Goal: Task Accomplishment & Management: Manage account settings

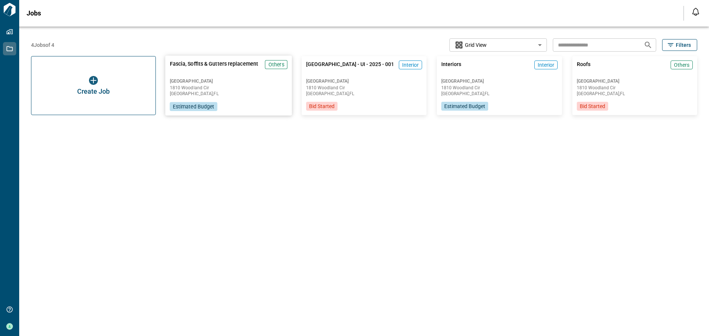
click at [213, 76] on div "Fascia, Soffits & Gutters replacement Others [GEOGRAPHIC_DATA] [STREET_ADDRESS]…" at bounding box center [228, 86] width 127 height 60
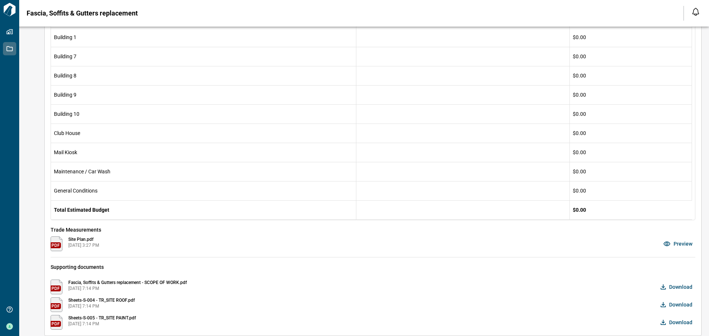
scroll to position [215, 0]
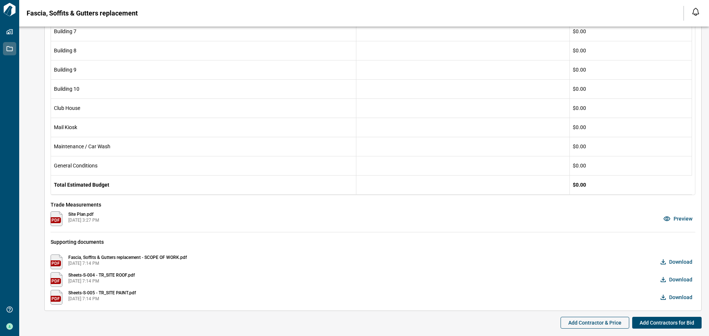
click at [670, 277] on span "Download" at bounding box center [680, 279] width 23 height 7
click at [103, 274] on span "Sheets-S-004 - TR_SITE ROOF.pdf" at bounding box center [101, 275] width 66 height 6
click at [683, 217] on span "Preview" at bounding box center [682, 218] width 19 height 7
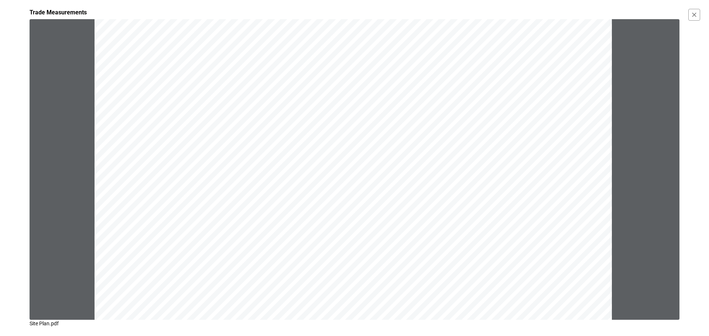
scroll to position [0, 0]
click at [695, 16] on icon "button" at bounding box center [694, 15] width 4 height 4
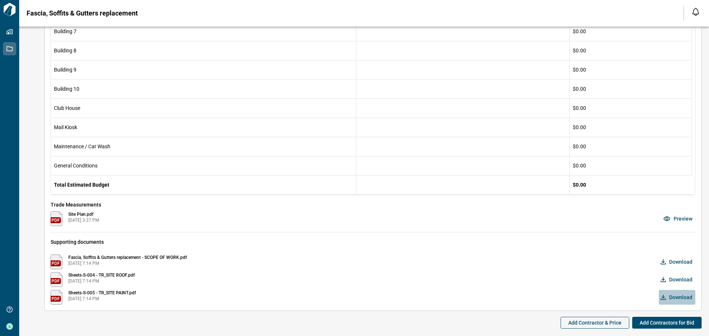
click at [681, 297] on span "Download" at bounding box center [680, 297] width 23 height 7
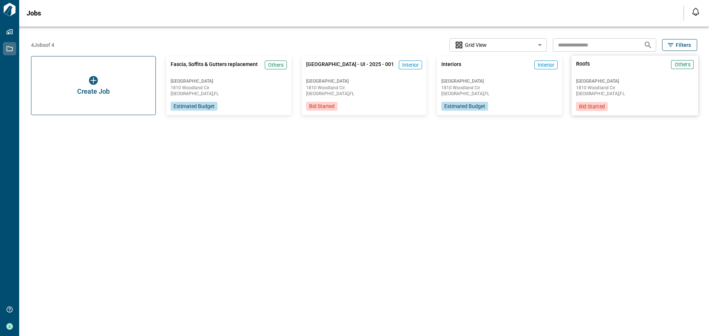
click at [608, 75] on div "Roofs Others" at bounding box center [635, 67] width 118 height 15
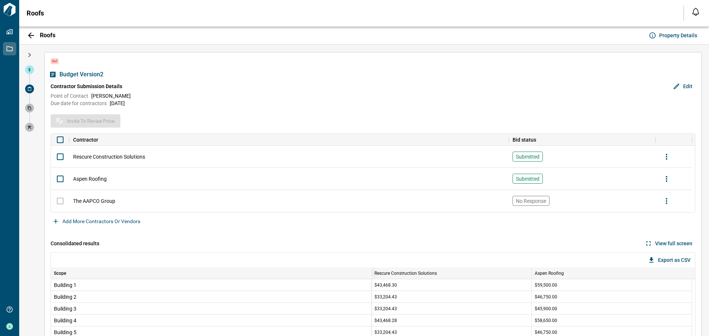
click at [31, 90] on span at bounding box center [29, 89] width 9 height 9
click at [32, 89] on span at bounding box center [29, 89] width 9 height 9
click at [27, 110] on icon at bounding box center [29, 108] width 4 height 4
drag, startPoint x: 30, startPoint y: 130, endPoint x: 34, endPoint y: 115, distance: 16.2
click at [30, 130] on span at bounding box center [29, 127] width 9 height 9
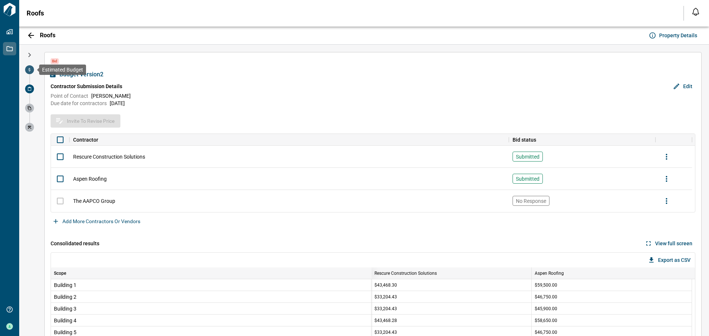
click at [28, 69] on icon at bounding box center [29, 70] width 4 height 4
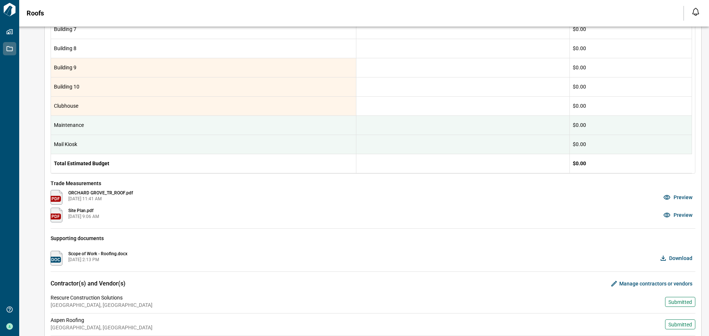
scroll to position [302, 0]
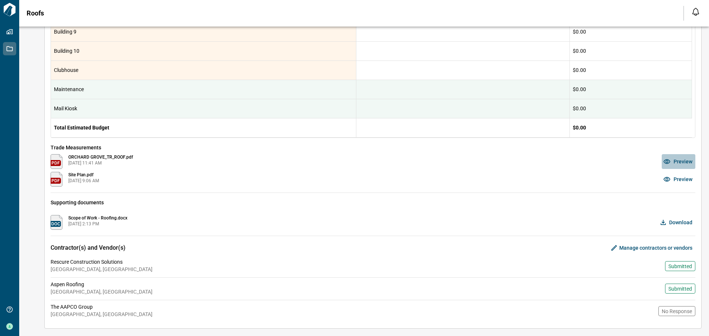
click at [679, 162] on span "Preview" at bounding box center [682, 161] width 19 height 7
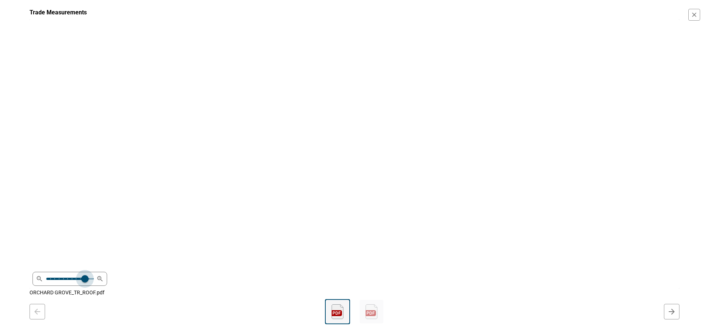
scroll to position [696, 0]
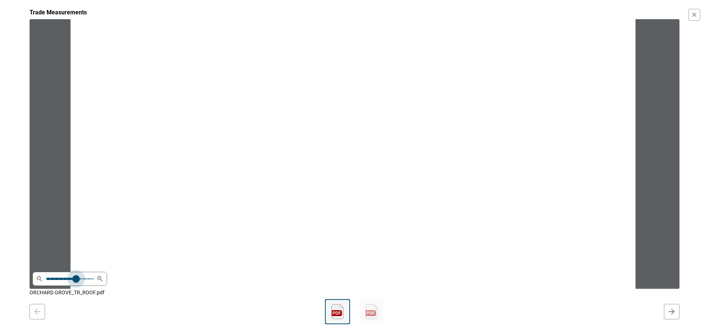
drag, startPoint x: 74, startPoint y: 281, endPoint x: 78, endPoint y: 273, distance: 8.6
click at [73, 279] on span at bounding box center [75, 278] width 7 height 7
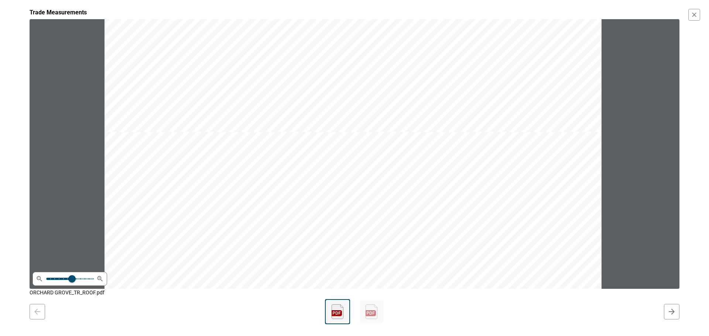
scroll to position [430, 0]
type input "*"
click at [85, 279] on span at bounding box center [69, 279] width 47 height 11
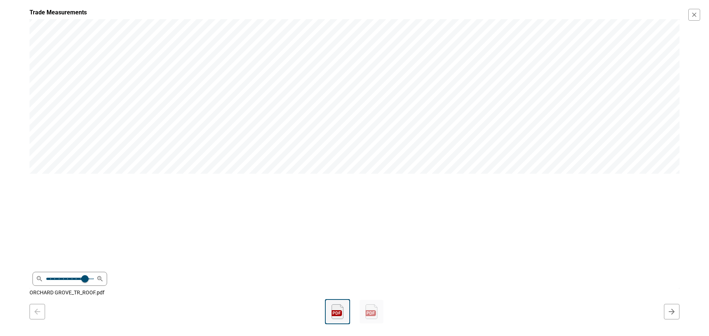
scroll to position [693, 0]
drag, startPoint x: 217, startPoint y: 147, endPoint x: 441, endPoint y: 215, distance: 233.8
click at [436, 216] on div at bounding box center [482, 203] width 904 height 585
drag, startPoint x: 615, startPoint y: 225, endPoint x: 487, endPoint y: 254, distance: 132.0
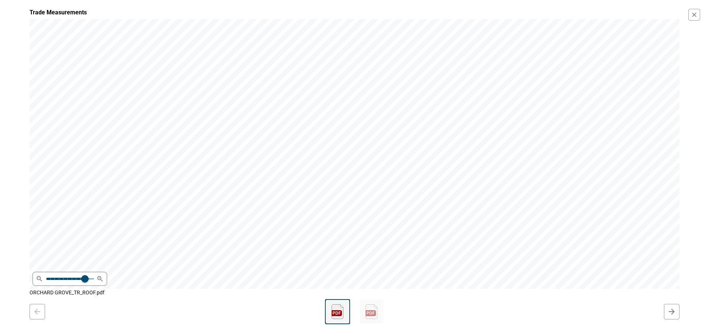
click at [696, 14] on icon "button" at bounding box center [693, 14] width 7 height 7
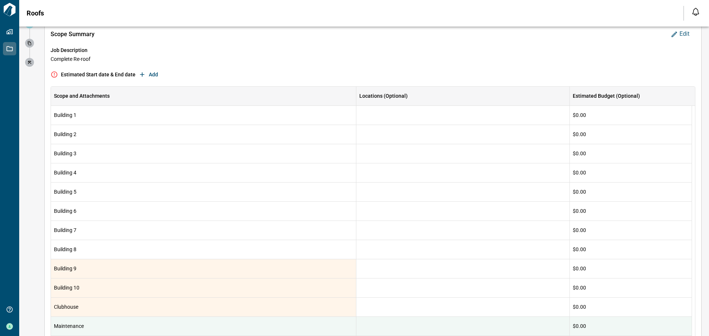
scroll to position [0, 0]
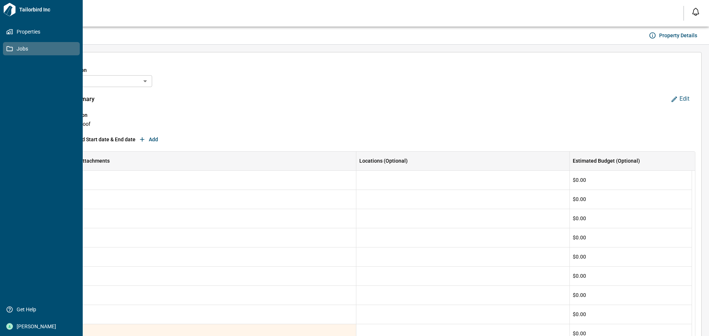
click at [12, 45] on link "Jobs" at bounding box center [41, 48] width 77 height 13
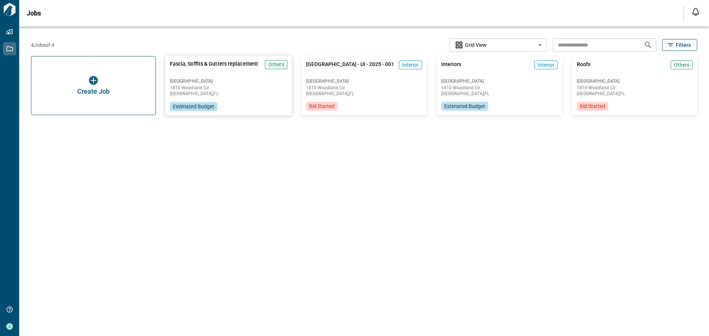
click at [207, 83] on span "[GEOGRAPHIC_DATA]" at bounding box center [229, 81] width 118 height 6
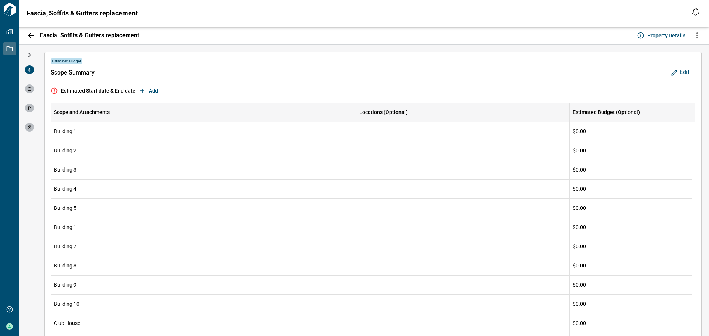
click at [680, 73] on span "Edit" at bounding box center [684, 73] width 10 height 8
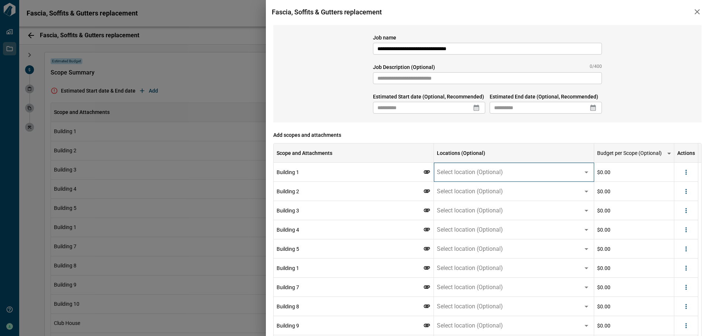
click at [475, 174] on span "Select location (Optional)" at bounding box center [470, 172] width 66 height 7
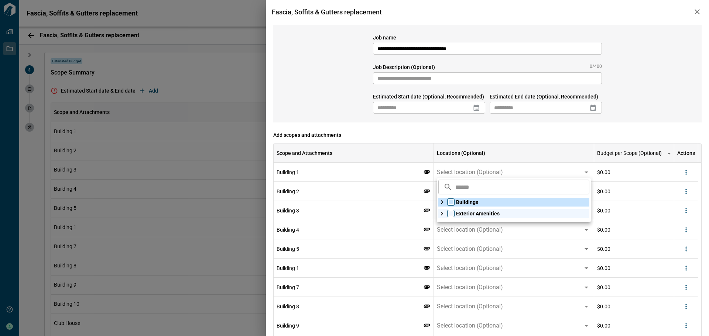
click at [440, 203] on icon at bounding box center [441, 202] width 7 height 7
click at [442, 214] on icon at bounding box center [441, 213] width 7 height 7
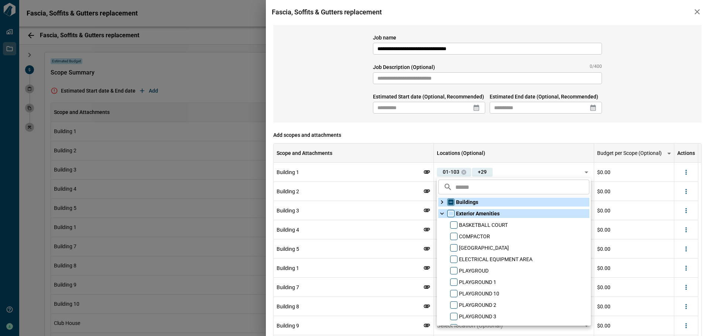
click at [443, 215] on icon at bounding box center [441, 213] width 7 height 7
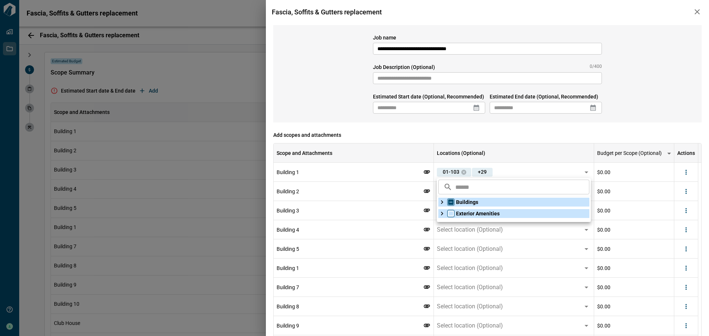
click at [364, 116] on div "**********" at bounding box center [487, 73] width 428 height 97
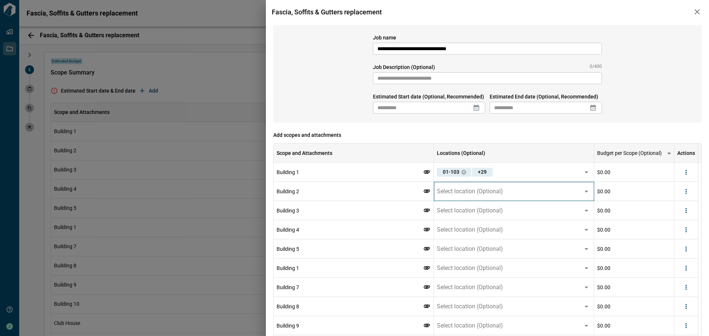
click at [455, 194] on span "Select location (Optional)" at bounding box center [470, 191] width 66 height 7
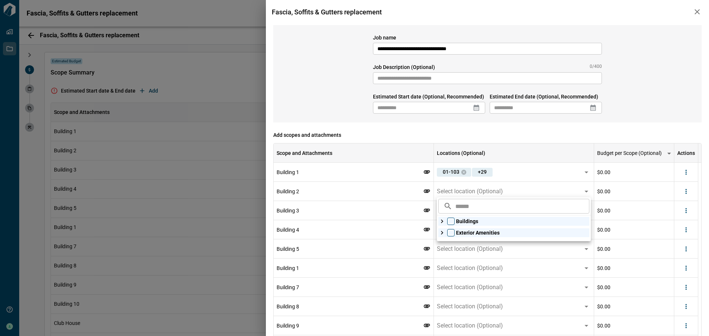
click at [416, 128] on div "**********" at bounding box center [487, 323] width 428 height 597
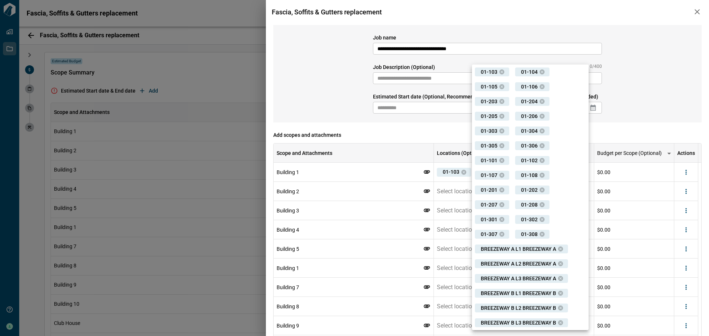
click at [464, 173] on div at bounding box center [354, 168] width 709 height 336
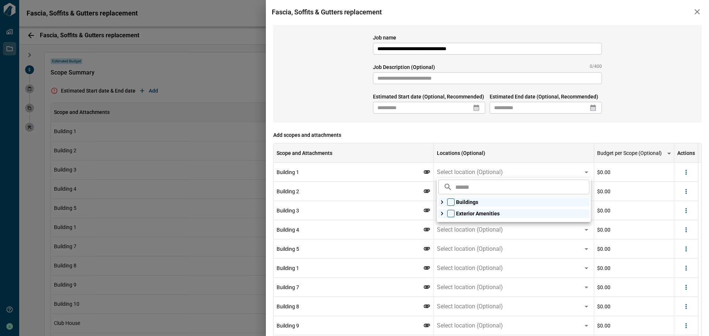
click at [517, 113] on input "text" at bounding box center [540, 108] width 100 height 12
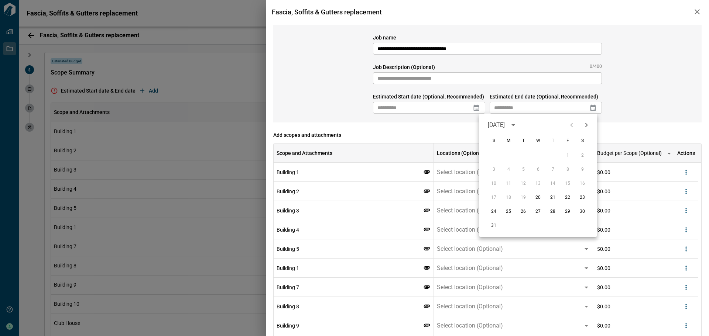
click at [428, 132] on span "Add scopes and attachments" at bounding box center [487, 134] width 428 height 7
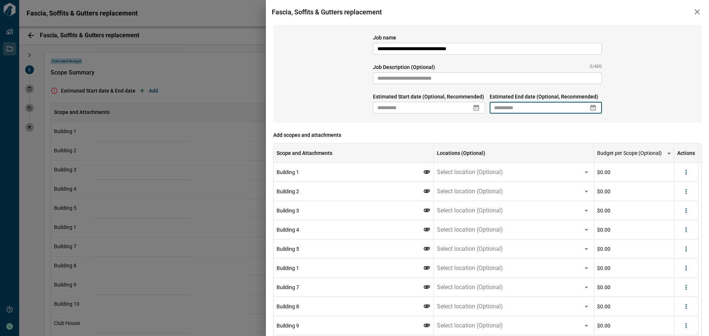
scroll to position [111, 0]
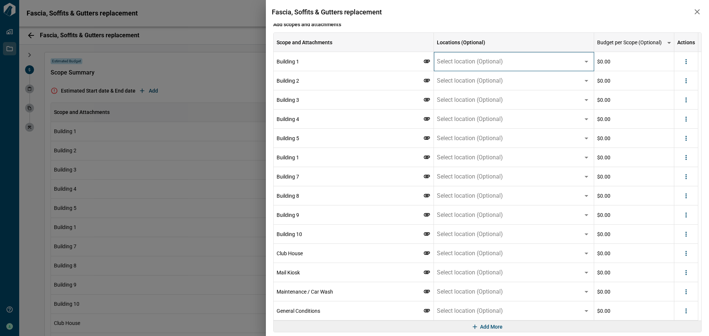
click at [587, 61] on icon at bounding box center [586, 62] width 4 height 2
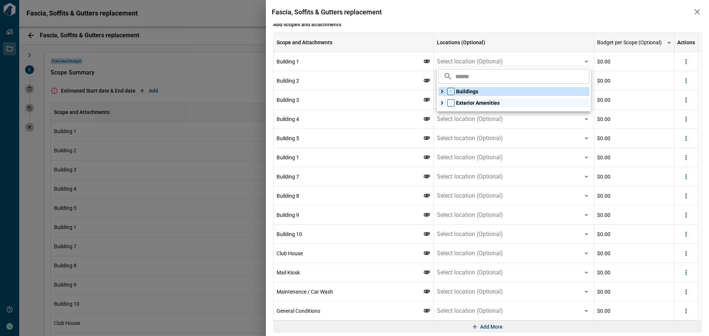
click at [442, 90] on icon at bounding box center [441, 91] width 7 height 7
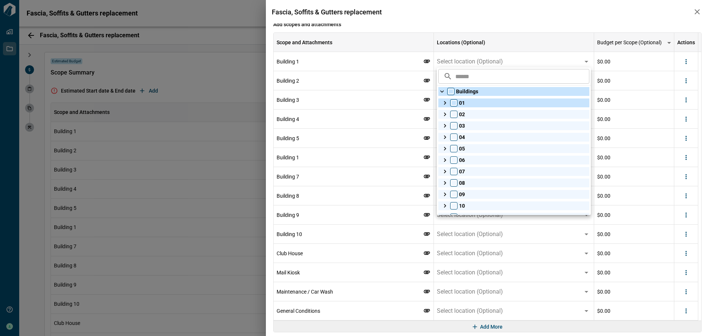
click at [444, 103] on icon at bounding box center [444, 102] width 7 height 7
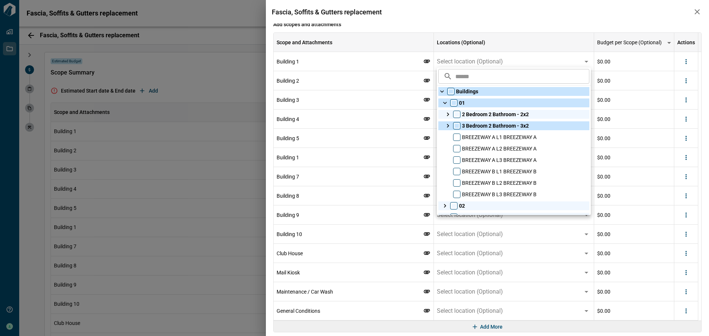
click at [446, 126] on icon at bounding box center [447, 125] width 7 height 7
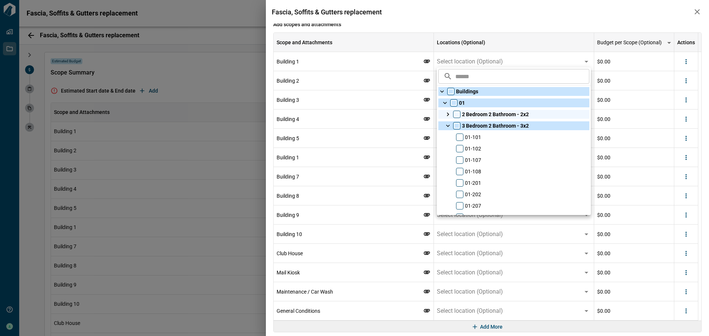
click at [446, 126] on icon at bounding box center [447, 125] width 7 height 7
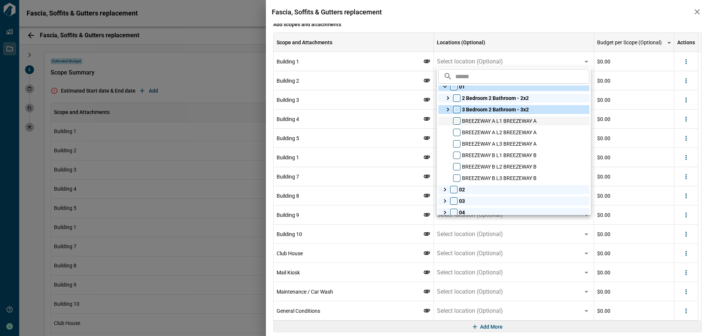
scroll to position [0, 0]
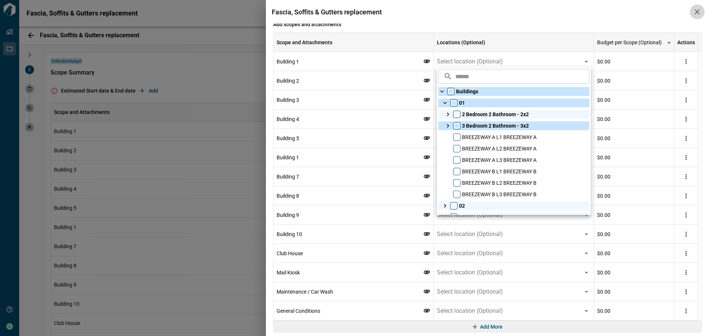
click at [695, 13] on icon "button" at bounding box center [697, 11] width 9 height 9
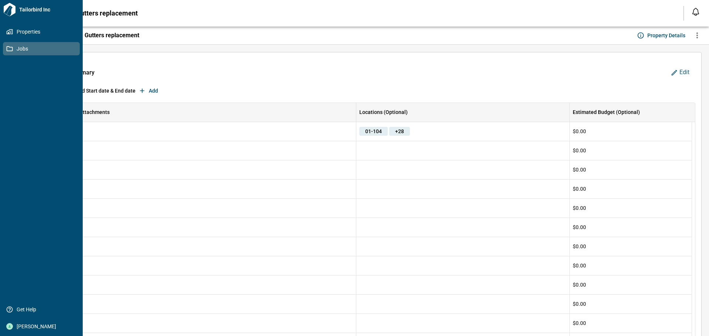
click at [9, 47] on icon at bounding box center [9, 48] width 7 height 7
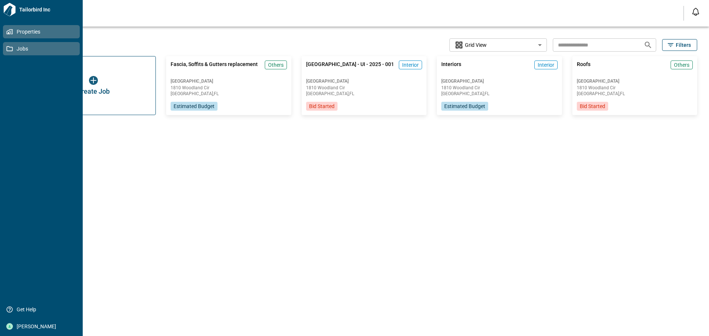
click at [24, 28] on link "Properties" at bounding box center [41, 31] width 77 height 13
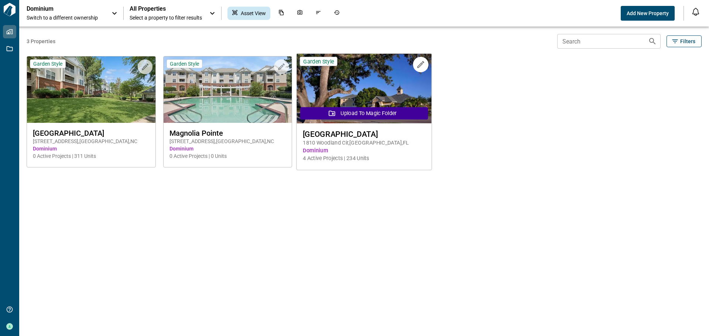
click at [380, 80] on img at bounding box center [363, 89] width 135 height 70
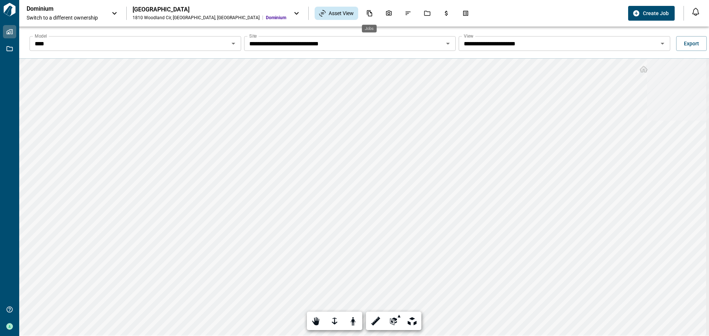
click at [419, 12] on div "Jobs" at bounding box center [427, 13] width 16 height 13
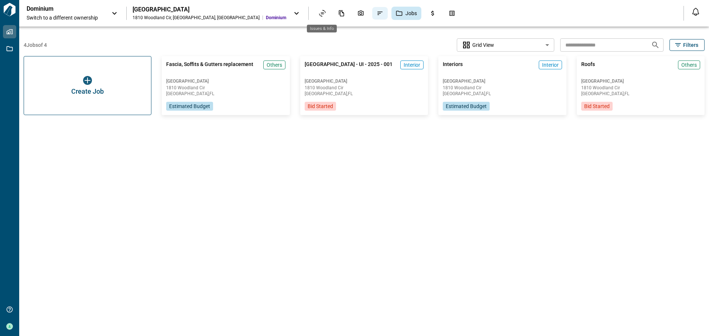
click at [377, 12] on icon "Issues & Info" at bounding box center [379, 13] width 5 height 3
